Goal: Information Seeking & Learning: Check status

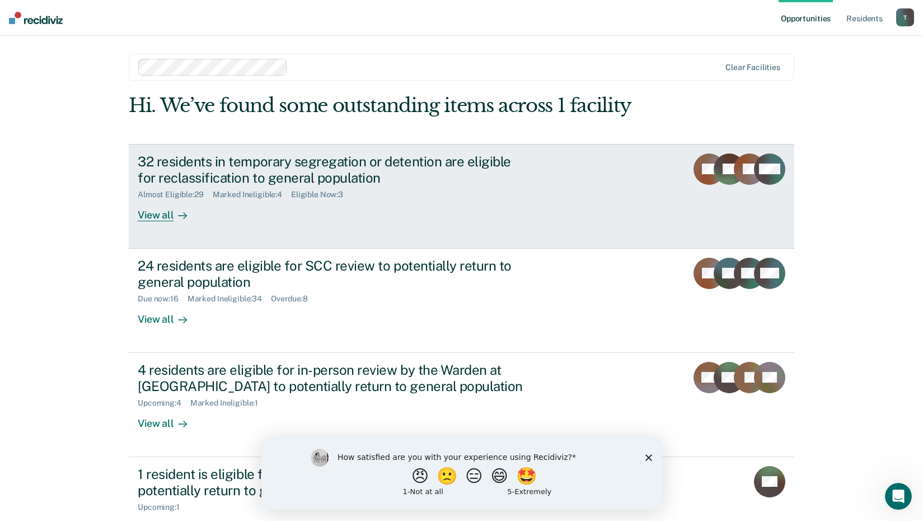
click at [309, 194] on div "Eligible Now : 3" at bounding box center [321, 195] width 61 height 10
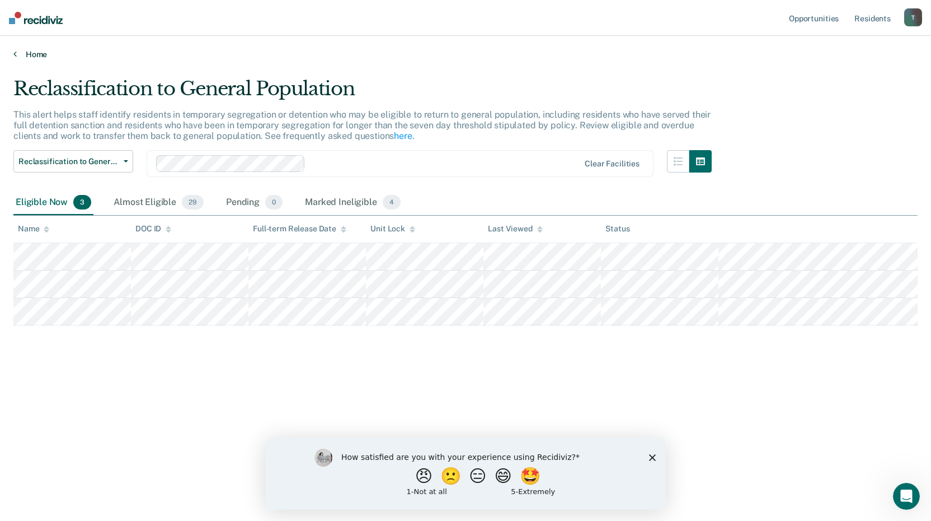
click at [13, 55] on icon at bounding box center [14, 53] width 3 height 9
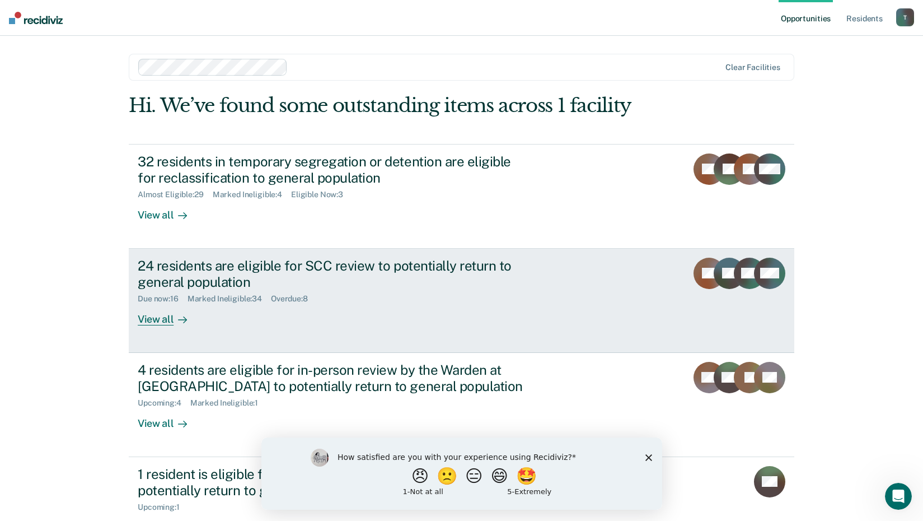
click at [282, 297] on div "Overdue : 8" at bounding box center [294, 299] width 46 height 10
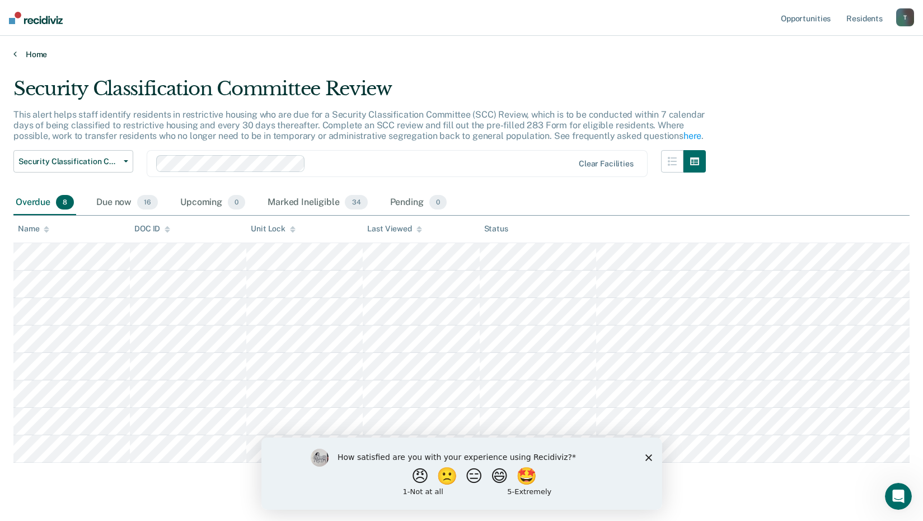
click at [14, 53] on icon at bounding box center [14, 53] width 3 height 9
